Goal: Communication & Community: Answer question/provide support

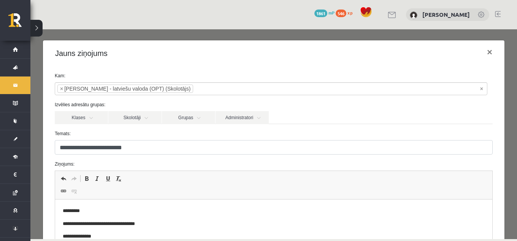
scroll to position [103, 0]
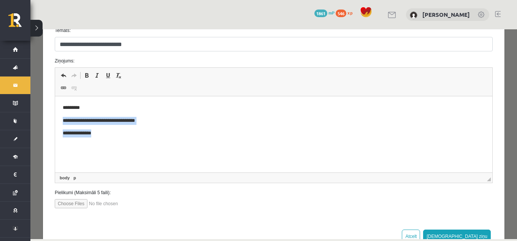
drag, startPoint x: 108, startPoint y: 134, endPoint x: 59, endPoint y: 118, distance: 51.6
click at [59, 118] on html "**********" at bounding box center [273, 120] width 437 height 49
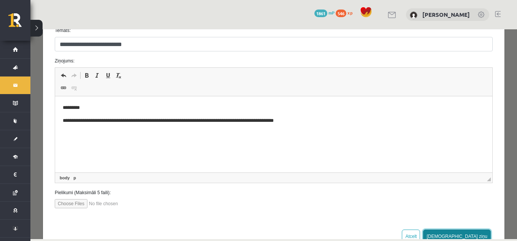
click at [476, 231] on button "[DEMOGRAPHIC_DATA] ziņu" at bounding box center [457, 236] width 68 height 14
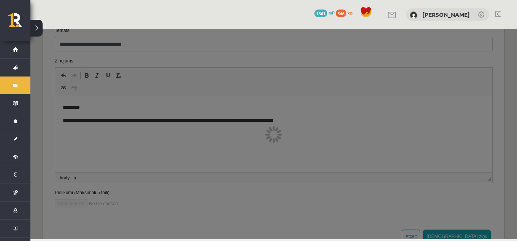
click at [294, 159] on div at bounding box center [273, 133] width 487 height 209
click at [103, 201] on div at bounding box center [273, 133] width 487 height 209
click at [413, 71] on div at bounding box center [273, 133] width 487 height 209
click at [294, 141] on div at bounding box center [273, 133] width 487 height 209
click at [203, 132] on div at bounding box center [273, 133] width 487 height 209
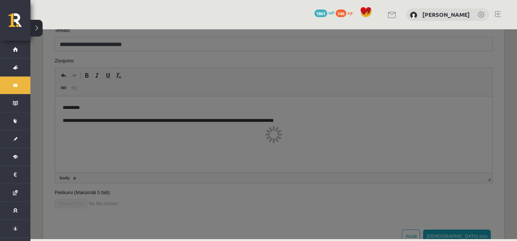
click at [500, 11] on link at bounding box center [498, 14] width 6 height 6
